Goal: Information Seeking & Learning: Learn about a topic

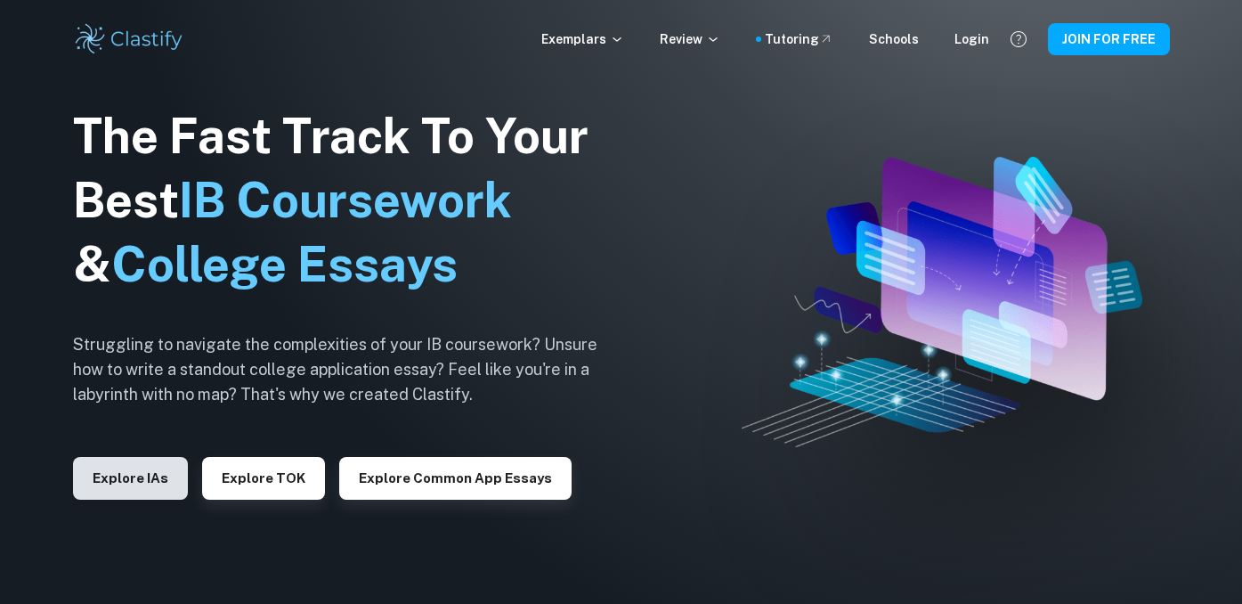
click at [112, 479] on button "Explore IAs" at bounding box center [130, 478] width 115 height 43
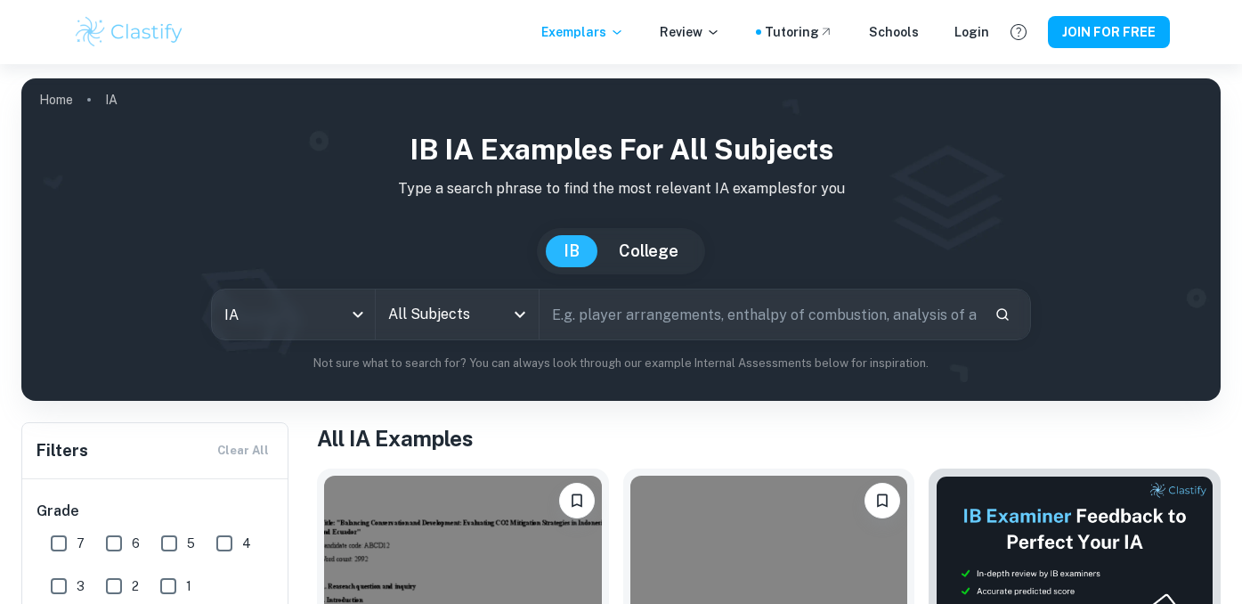
click at [518, 313] on icon "Open" at bounding box center [519, 314] width 21 height 21
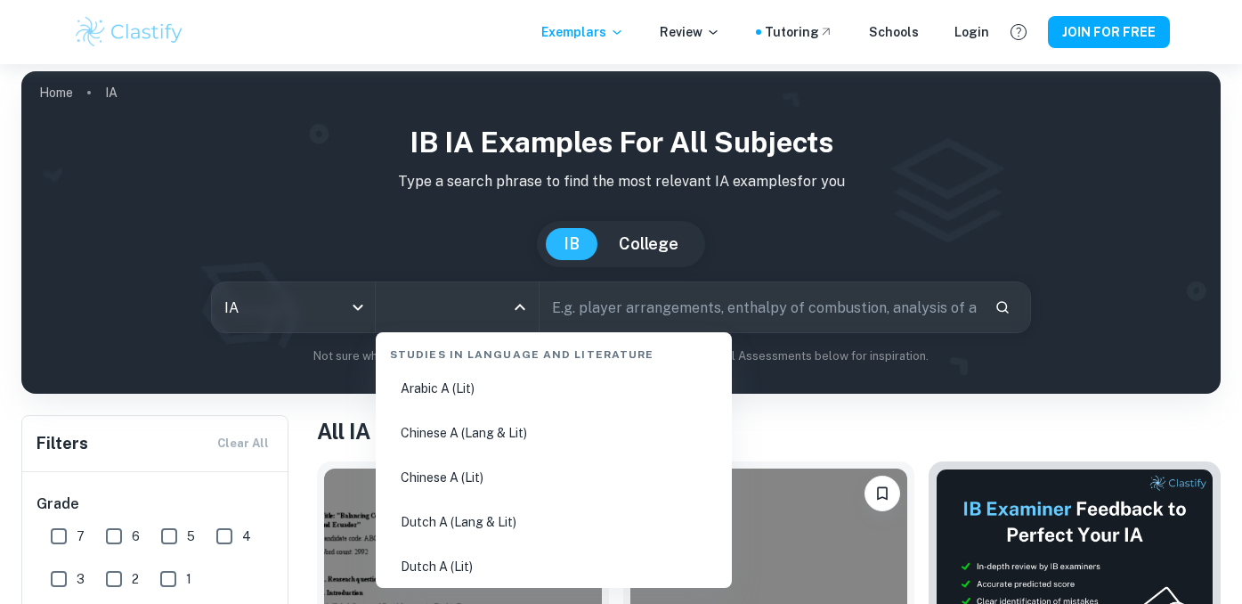
scroll to position [54, 0]
type input "b"
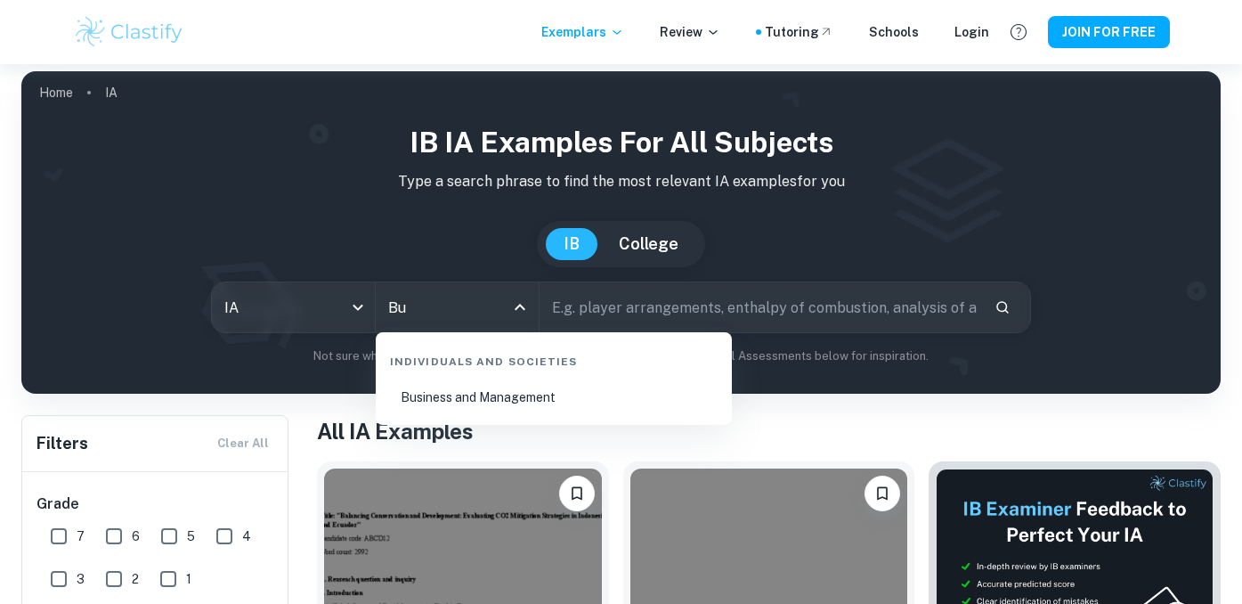
click at [516, 395] on li "Business and Management" at bounding box center [554, 397] width 342 height 41
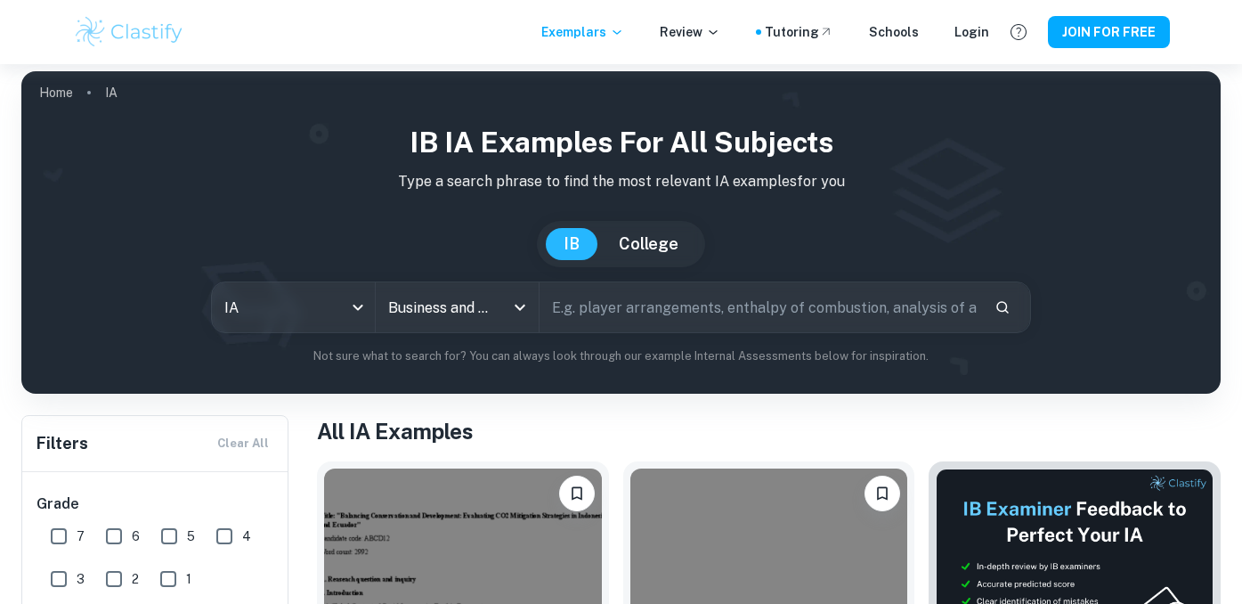
type input "Business and Management"
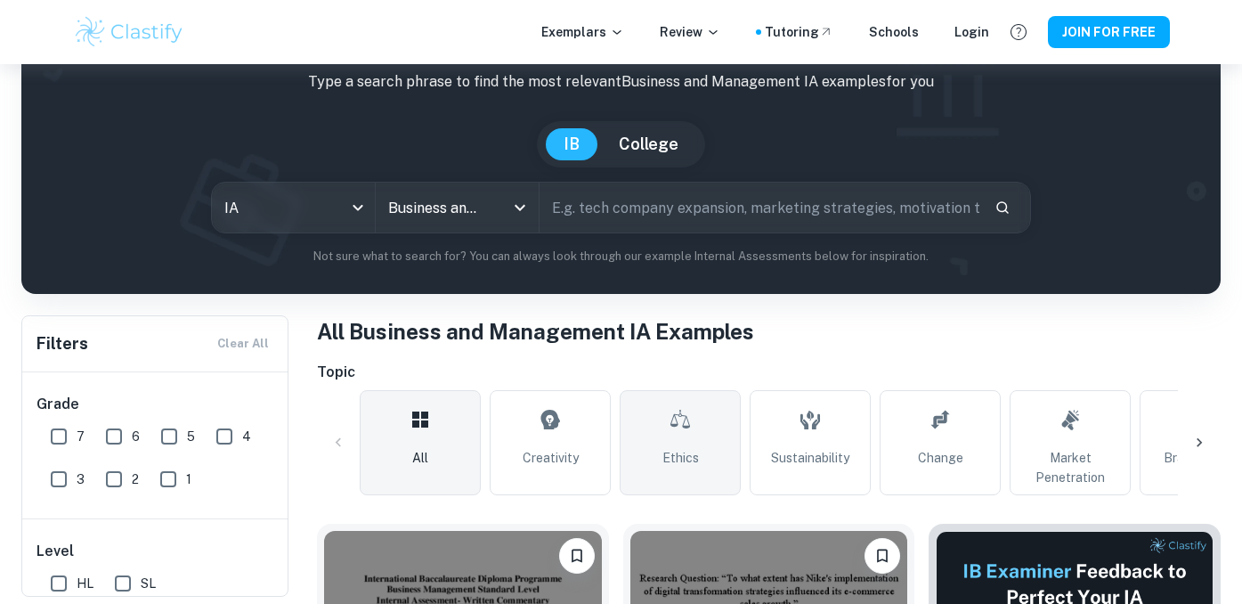
scroll to position [107, 0]
click at [688, 456] on span "Ethics" at bounding box center [681, 458] width 37 height 20
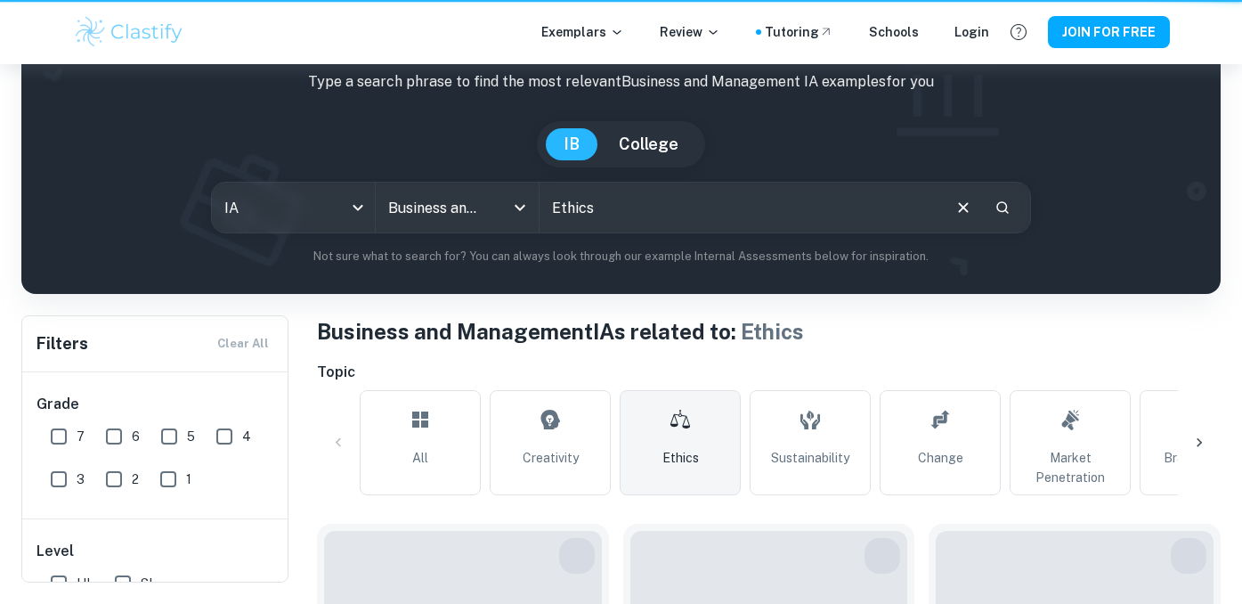
type input "Ethics"
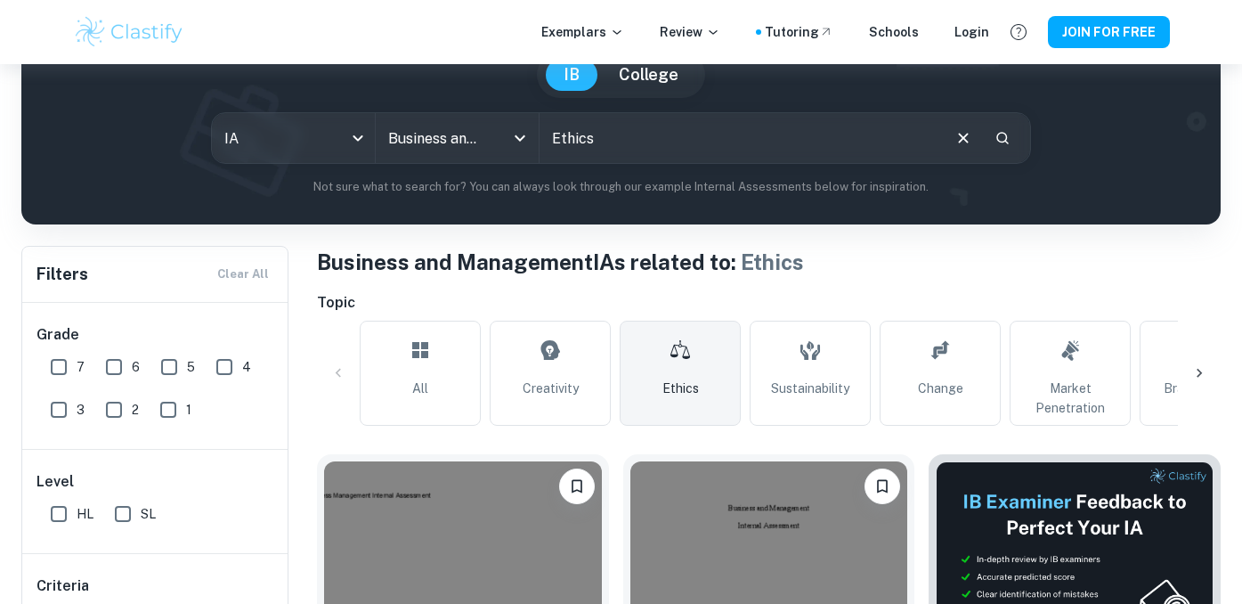
scroll to position [335, 0]
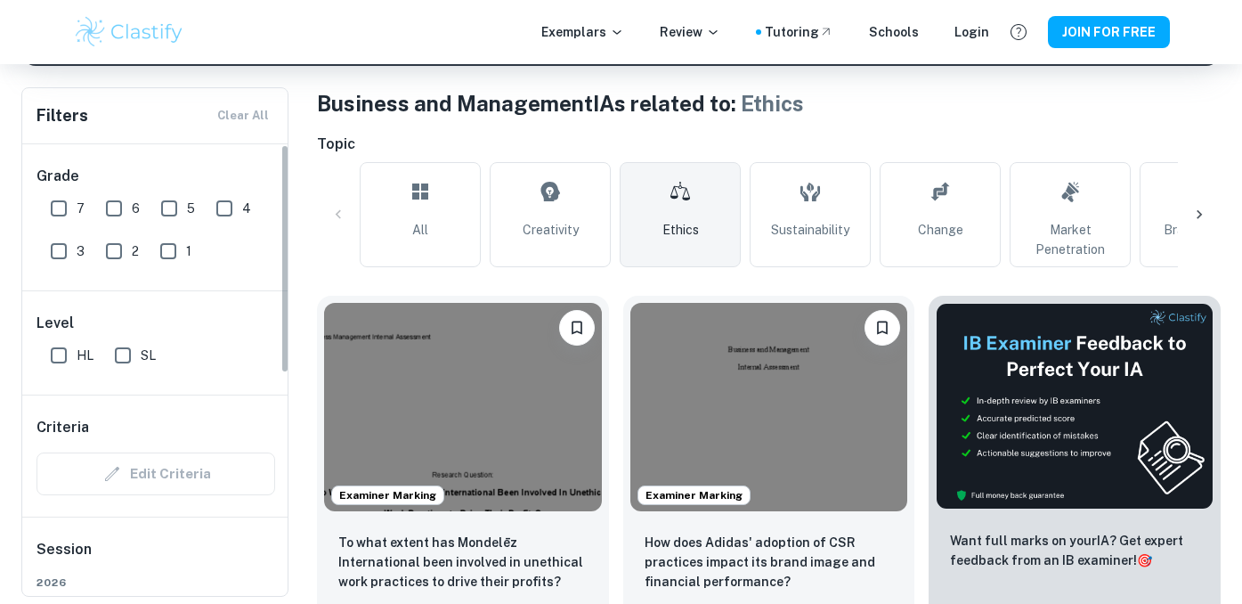
click at [126, 361] on input "SL" at bounding box center [123, 356] width 36 height 36
checkbox input "true"
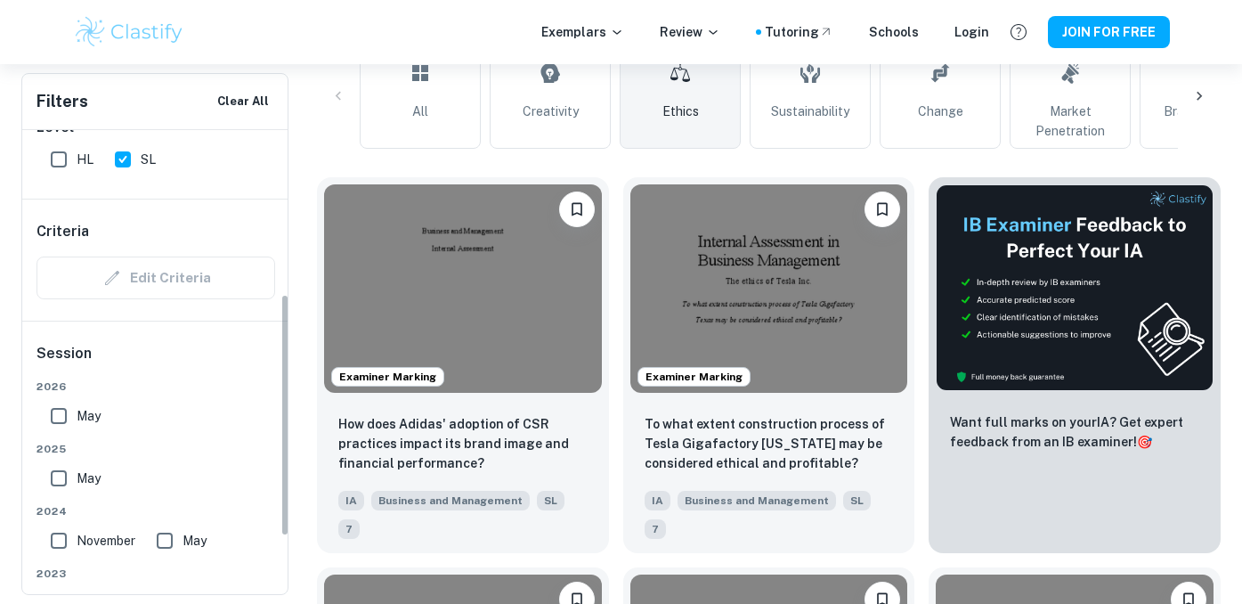
scroll to position [0, 0]
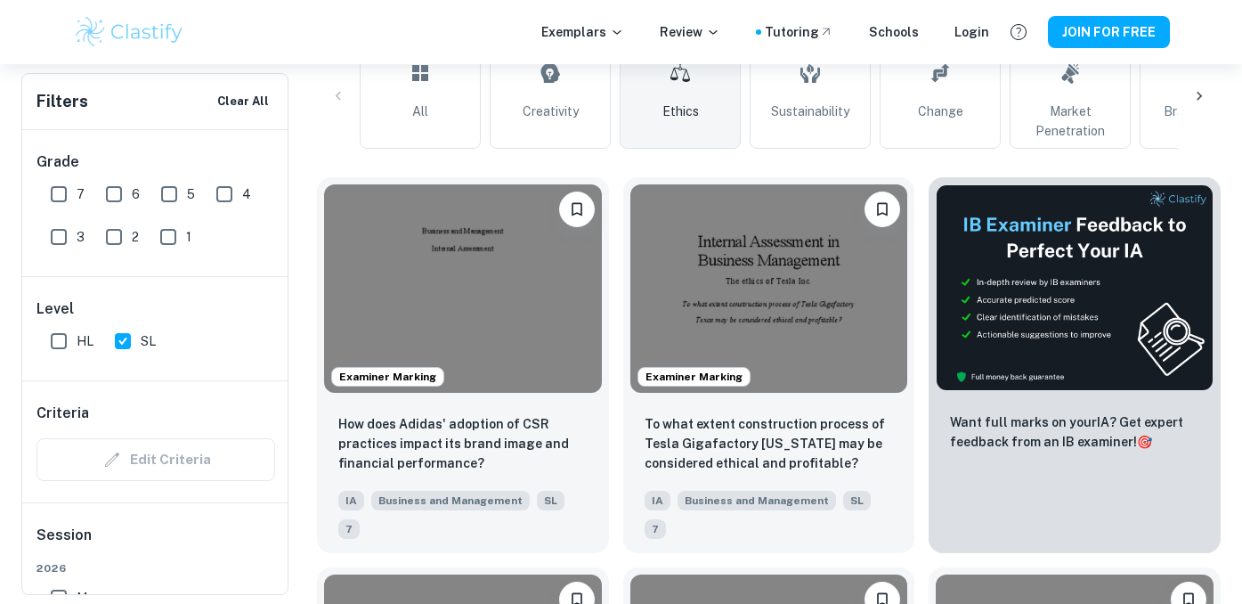
click at [63, 194] on input "7" at bounding box center [59, 194] width 36 height 36
checkbox input "true"
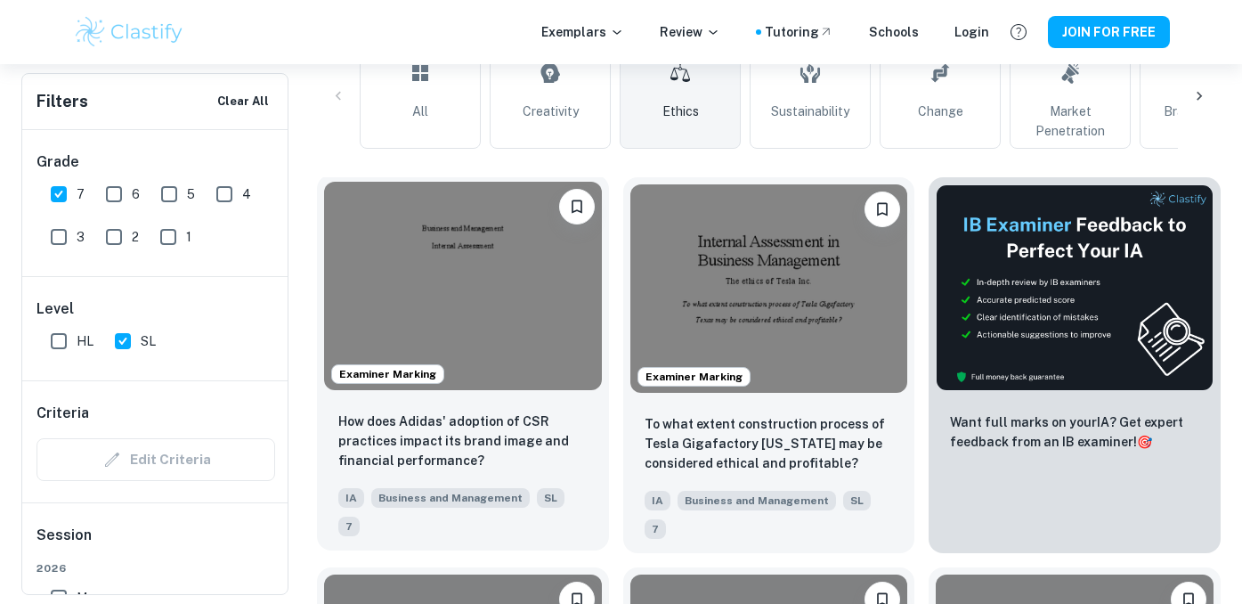
click at [438, 308] on img at bounding box center [463, 286] width 278 height 208
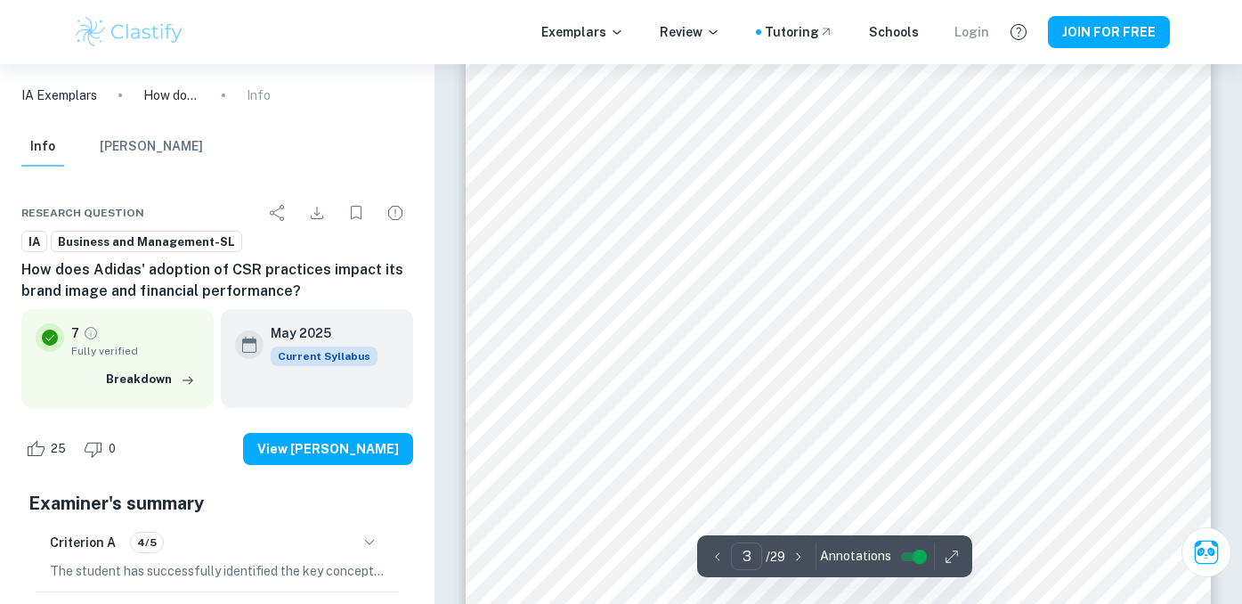
scroll to position [2528, 0]
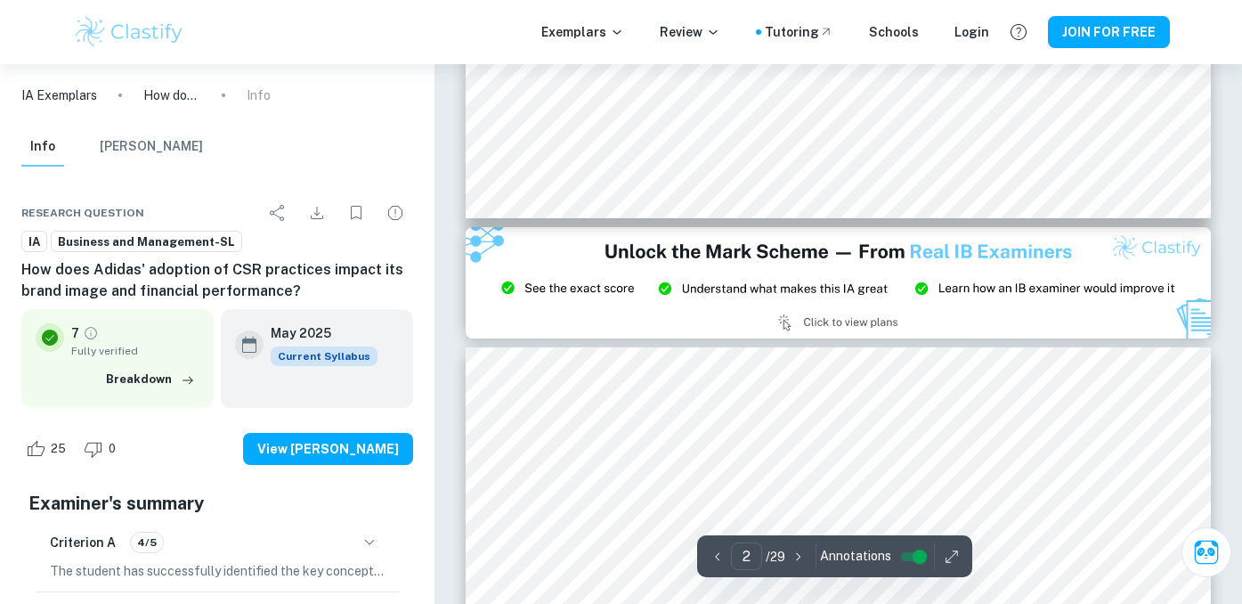
type input "3"
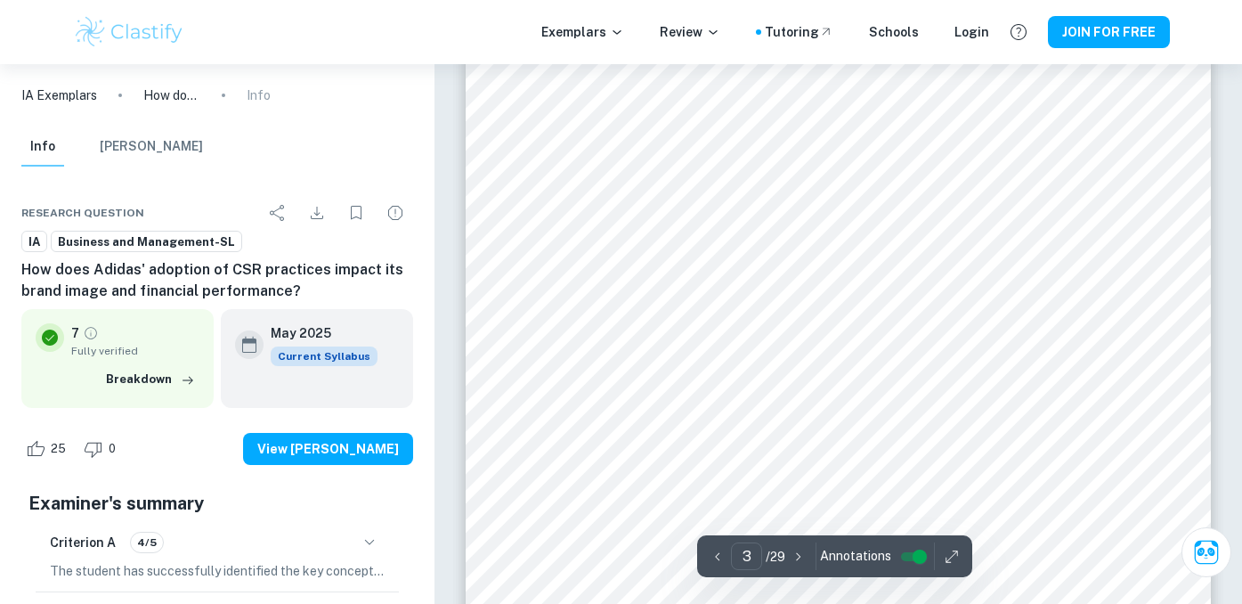
scroll to position [2503, 0]
